Goal: Check status: Check status

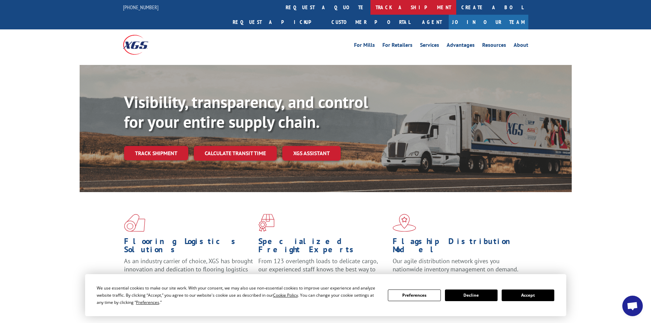
click at [371, 6] on link "track a shipment" at bounding box center [414, 7] width 86 height 15
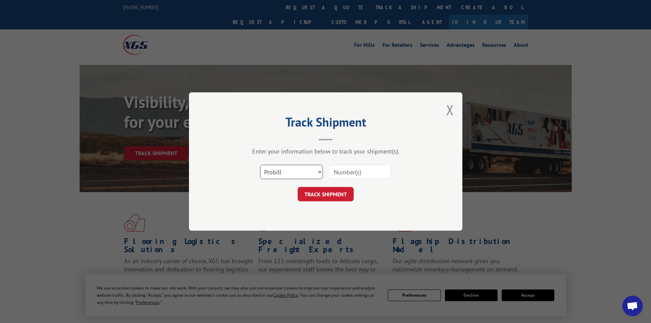
click at [320, 172] on select "Select category... Probill BOL PO" at bounding box center [291, 172] width 63 height 14
select select "bol"
click at [260, 165] on select "Select category... Probill BOL PO" at bounding box center [291, 172] width 63 height 14
click at [342, 169] on input at bounding box center [359, 172] width 63 height 14
paste input "6044742"
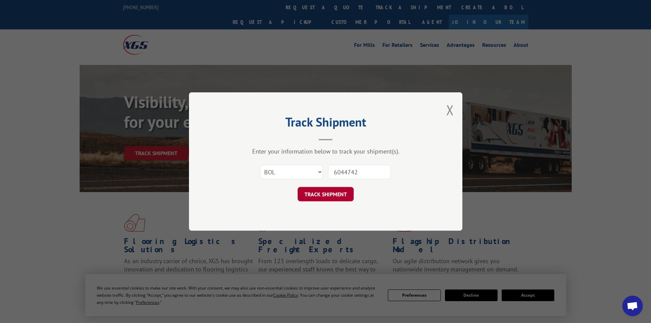
type input "6044742"
click at [333, 191] on button "TRACK SHIPMENT" at bounding box center [326, 194] width 56 height 14
